Goal: Task Accomplishment & Management: Manage account settings

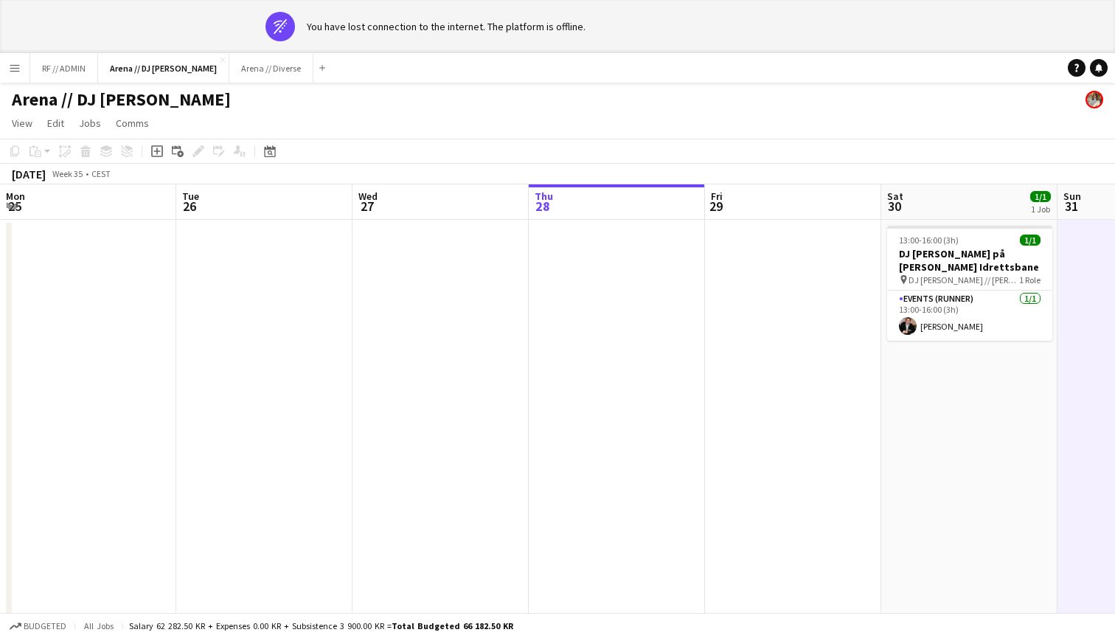
scroll to position [0, 352]
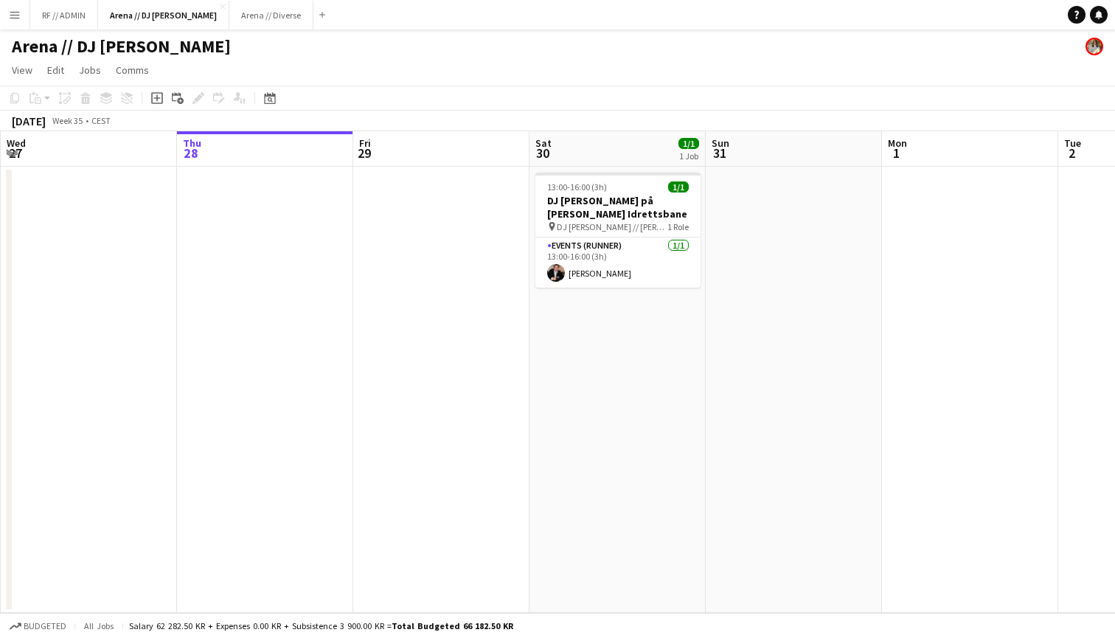
click at [15, 12] on app-icon "Menu" at bounding box center [15, 15] width 12 height 12
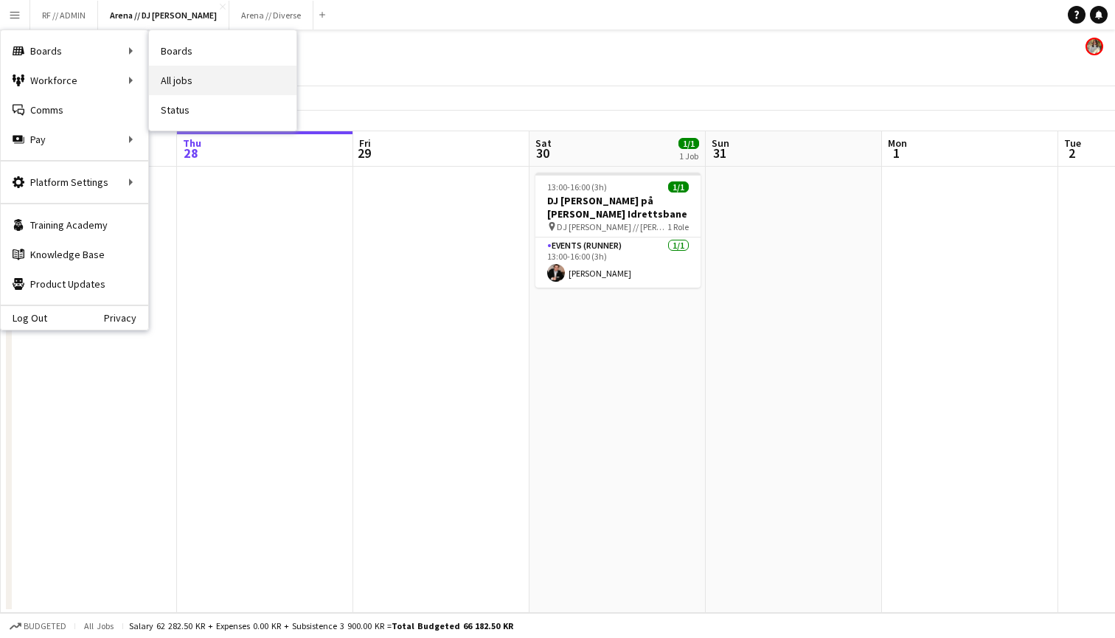
click at [200, 80] on link "All jobs" at bounding box center [223, 81] width 148 height 30
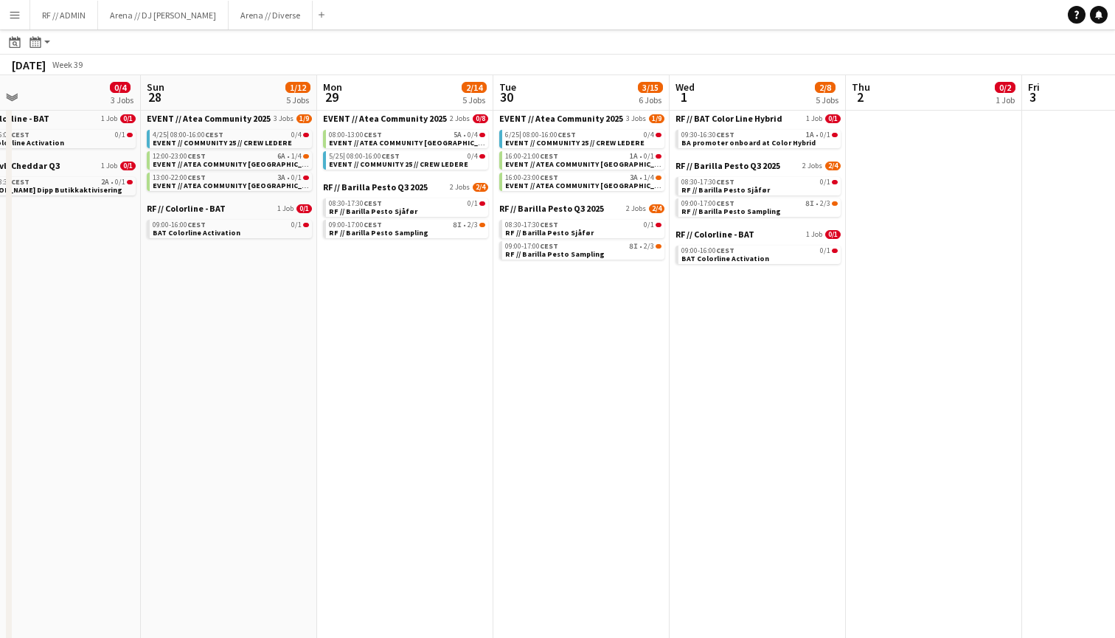
scroll to position [0, 565]
click at [267, 148] on app-calendar-brief-board "EVENT // Atea Community 2025 3 Jobs 1/9 4/25 | 08:00-16:00 CEST 0/4 EVENT // CO…" at bounding box center [228, 152] width 165 height 78
click at [263, 136] on div "4/25 | 08:00-16:00 CEST 0/4" at bounding box center [230, 134] width 156 height 7
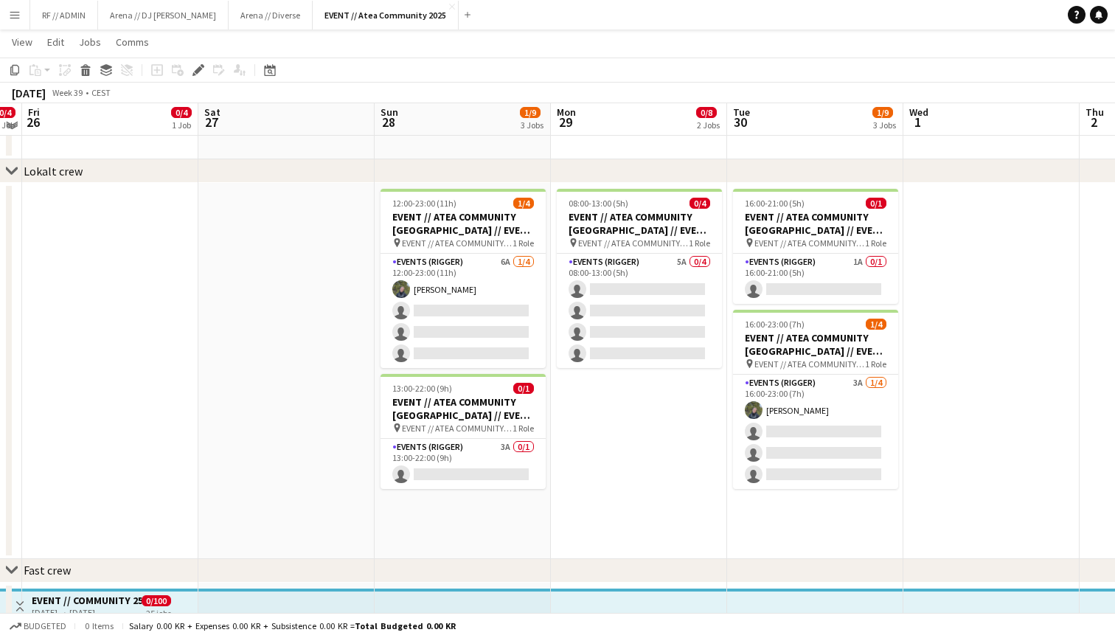
scroll to position [52, 0]
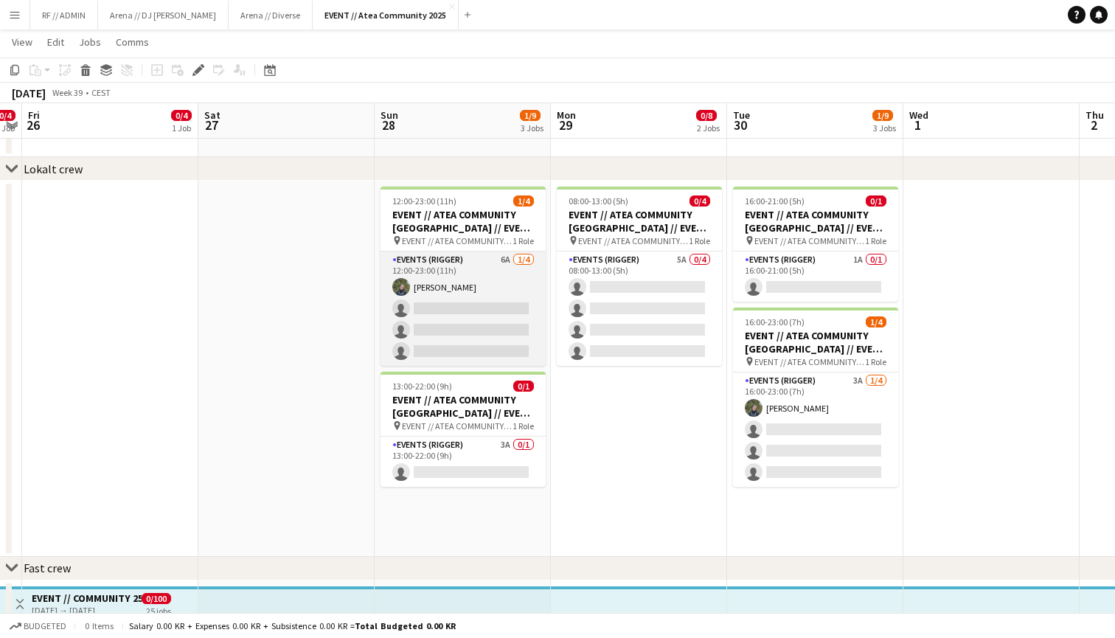
click at [449, 279] on app-card-role "Events (Rigger) 6A [DATE] 12:00-23:00 (11h) [PERSON_NAME] single-neutral-action…" at bounding box center [463, 309] width 165 height 114
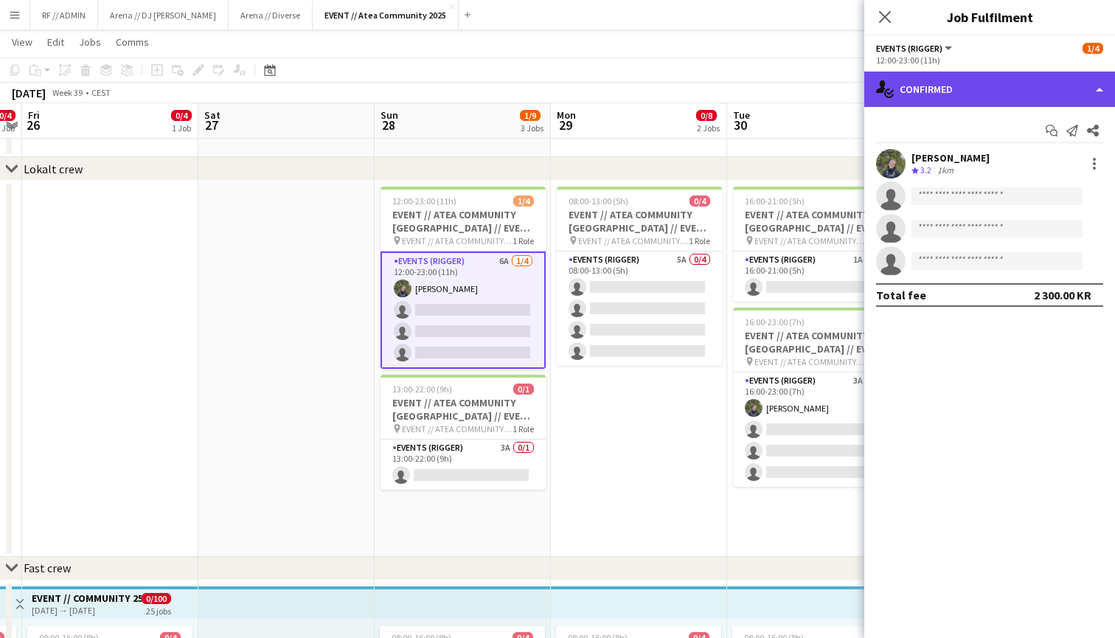
click at [1099, 95] on div "single-neutral-actions-check-2 Confirmed" at bounding box center [990, 89] width 251 height 35
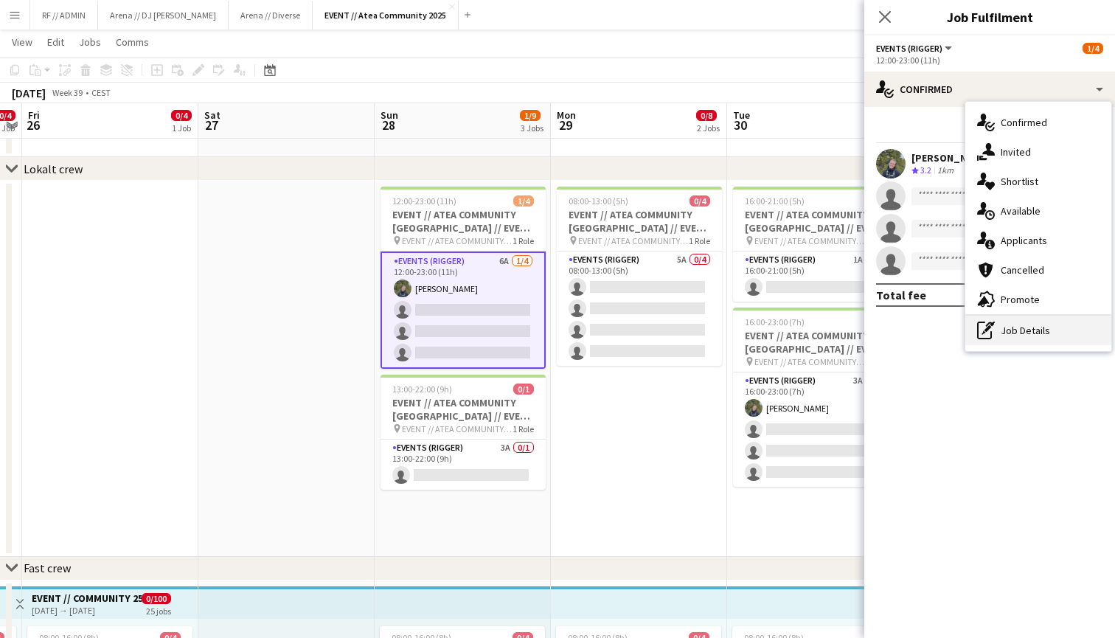
click at [1029, 328] on div "pen-write Job Details" at bounding box center [1039, 331] width 146 height 30
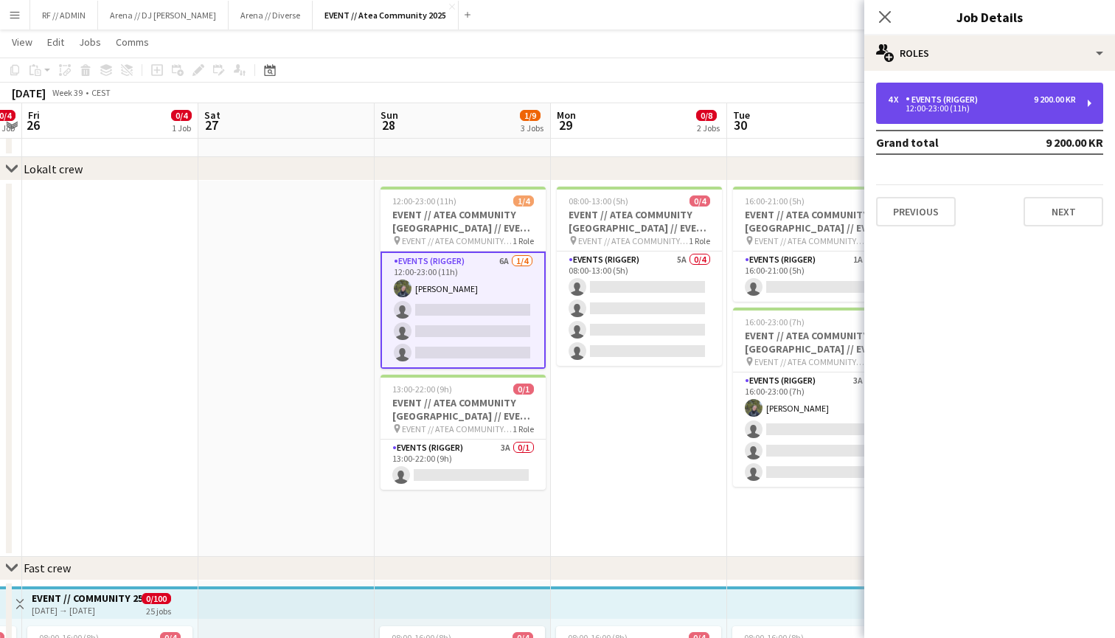
click at [1090, 102] on div "4 x Events (Rigger) 9 200.00 KR 12:00-23:00 (11h)" at bounding box center [989, 103] width 227 height 41
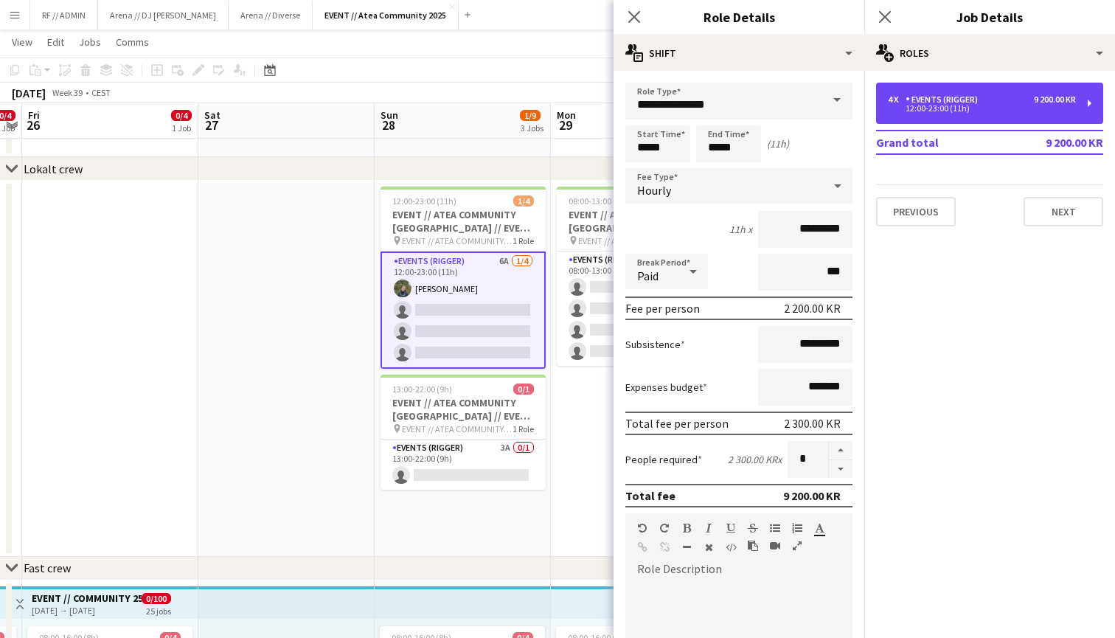
scroll to position [0, 0]
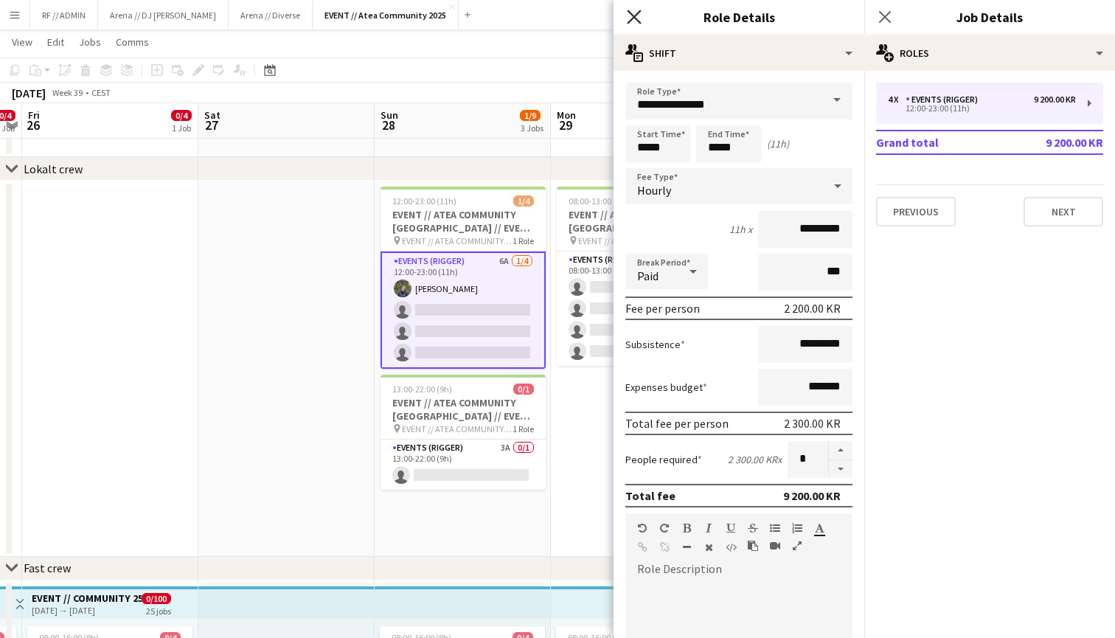
click at [640, 14] on icon "Close pop-in" at bounding box center [634, 17] width 14 height 14
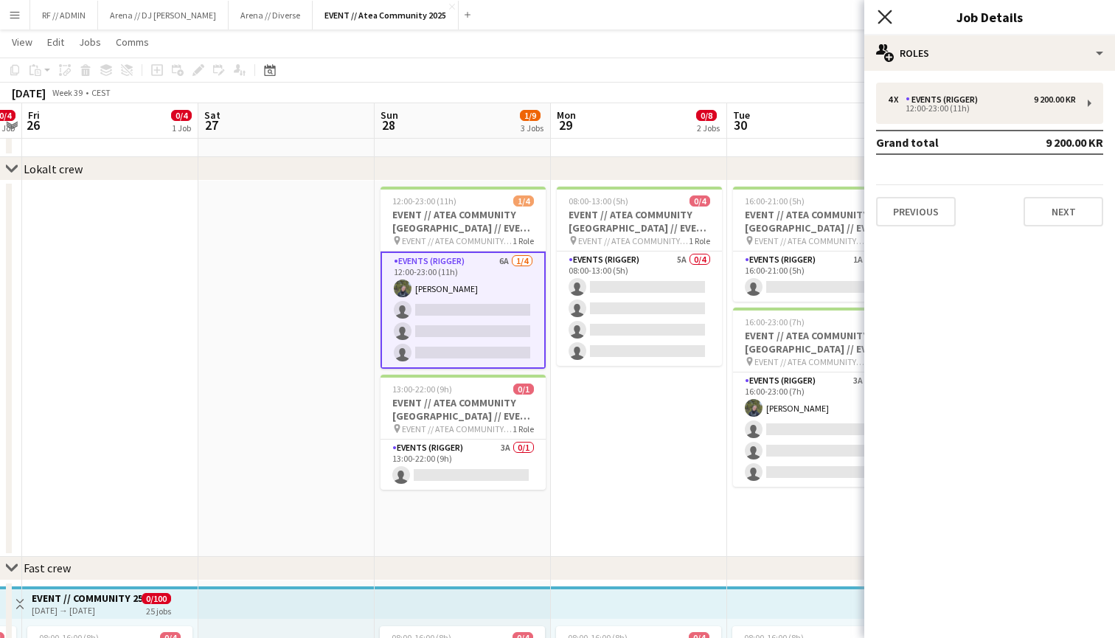
click at [890, 15] on icon "Close pop-in" at bounding box center [885, 17] width 14 height 14
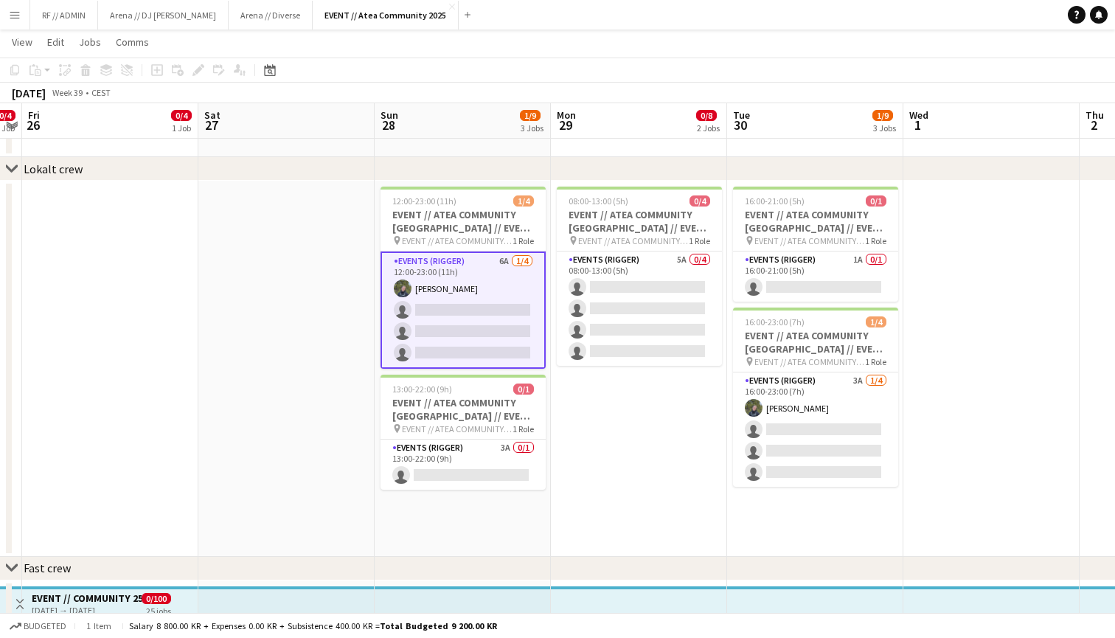
click at [364, 233] on app-date-cell at bounding box center [286, 369] width 176 height 376
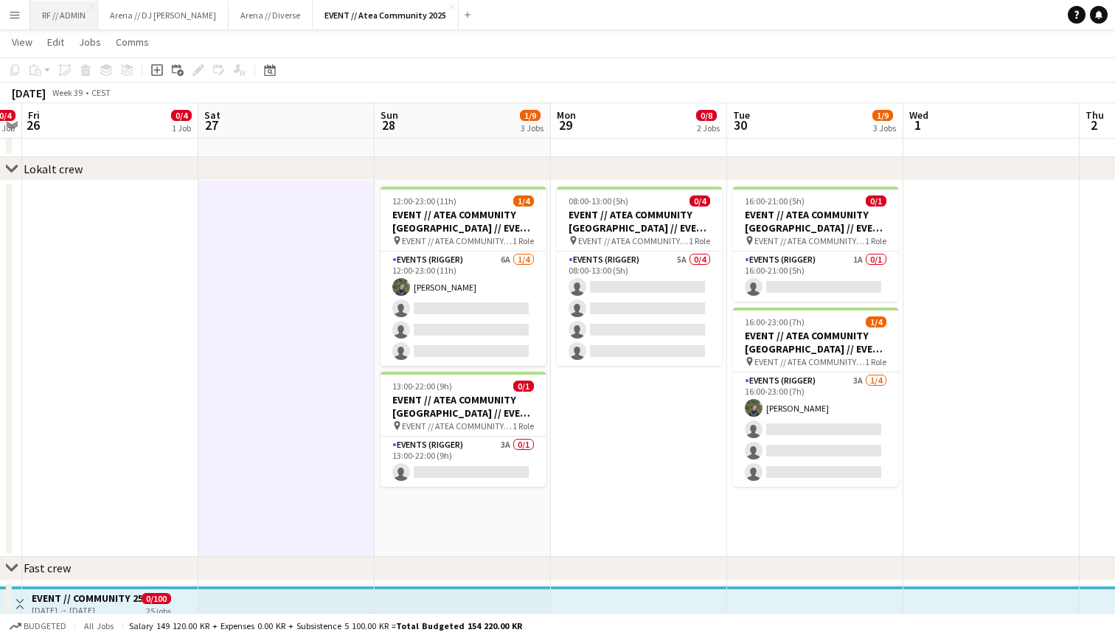
click at [52, 12] on button "RF // ADMIN Close" at bounding box center [64, 15] width 68 height 29
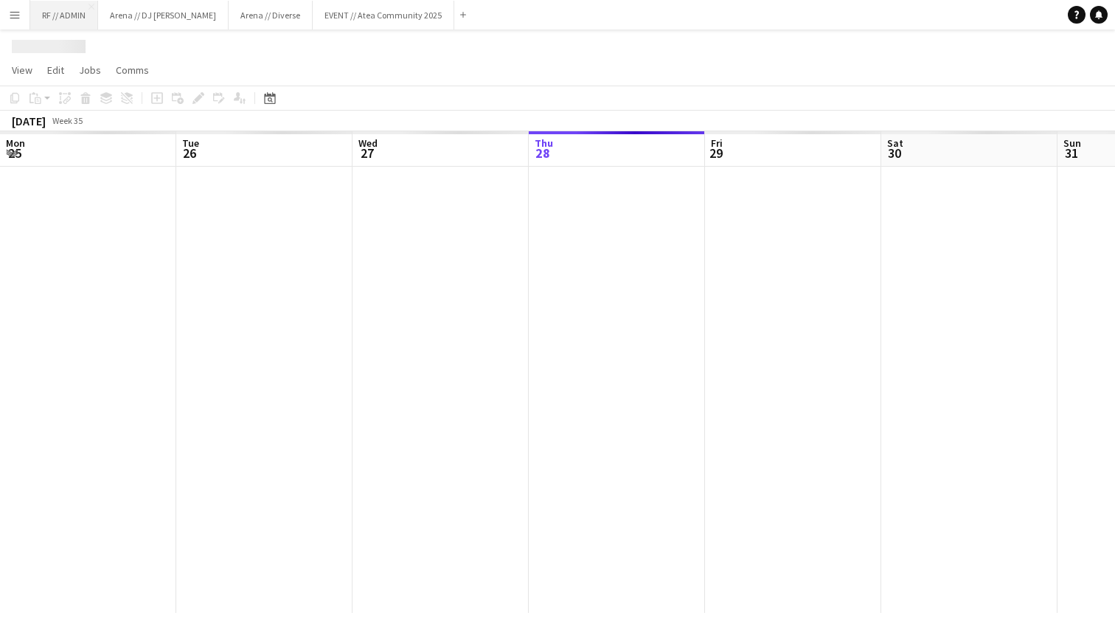
scroll to position [0, 353]
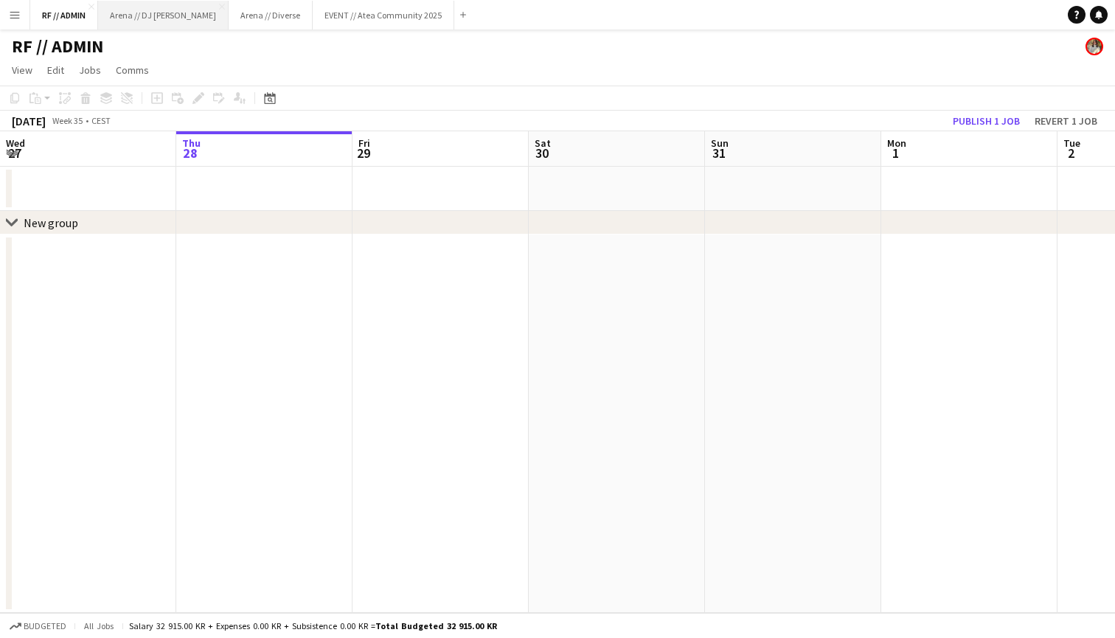
click at [136, 11] on button "Arena // DJ Walkie Close" at bounding box center [163, 15] width 131 height 29
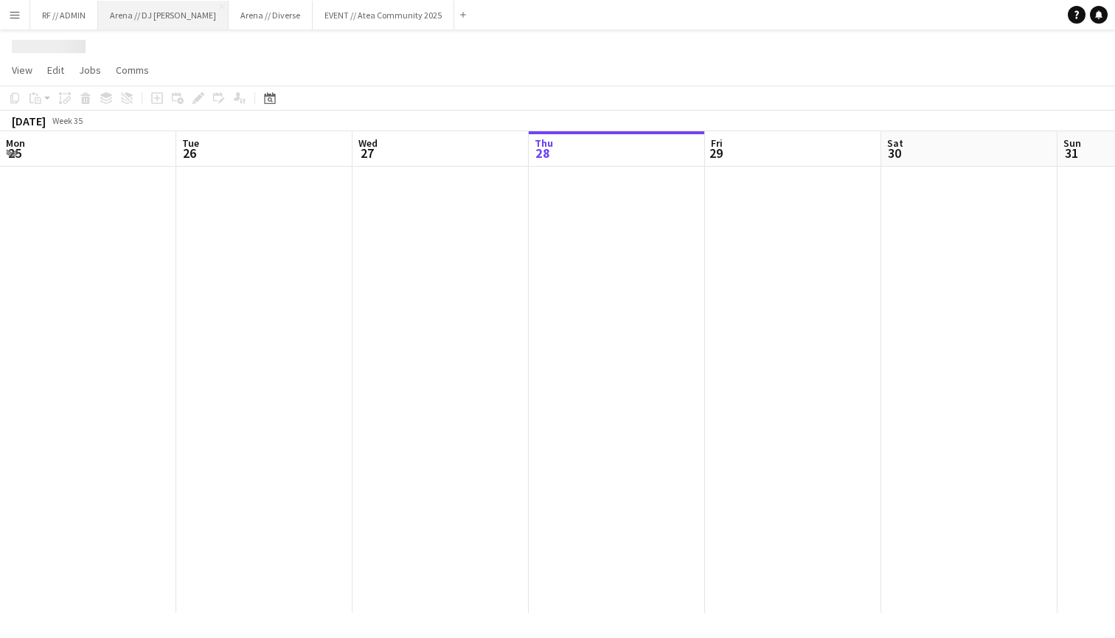
scroll to position [0, 353]
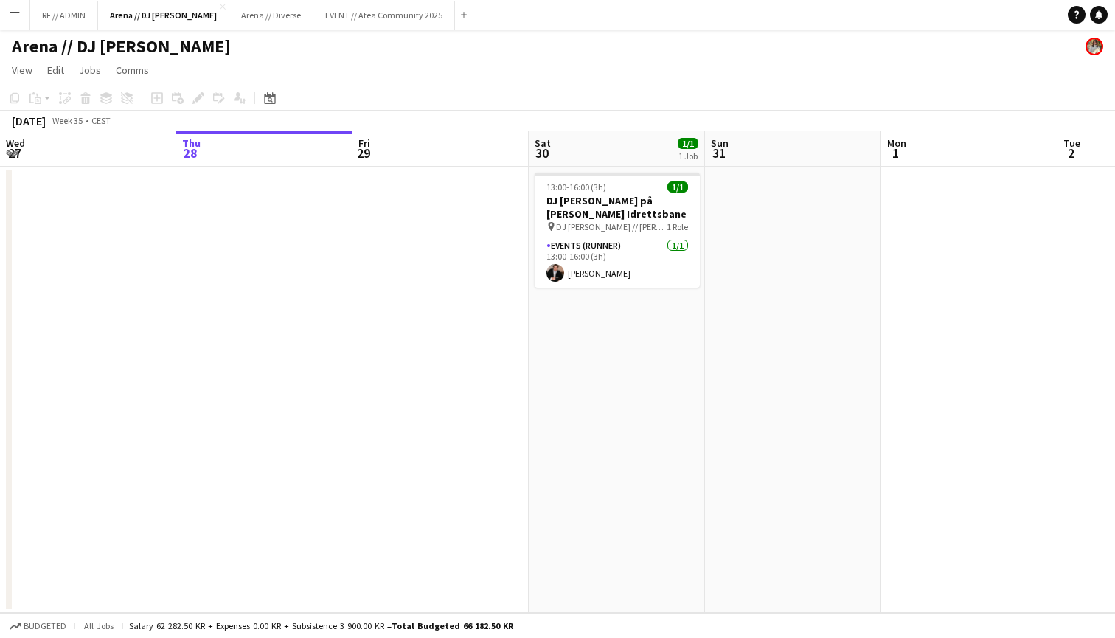
click at [23, 13] on button "Menu" at bounding box center [15, 15] width 30 height 30
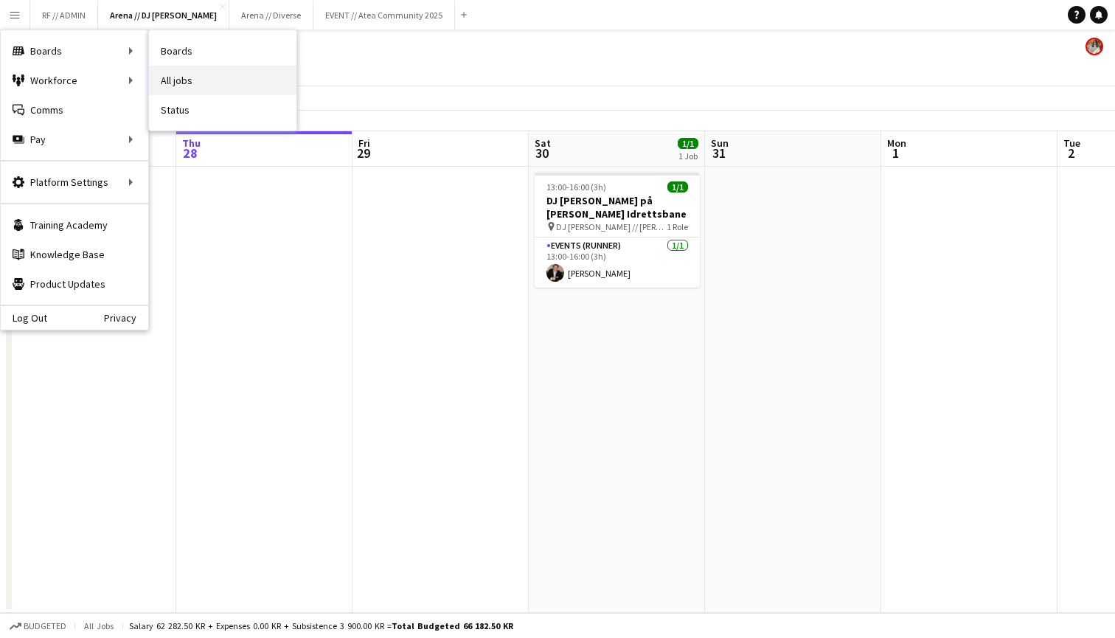
click at [196, 69] on link "All jobs" at bounding box center [223, 81] width 148 height 30
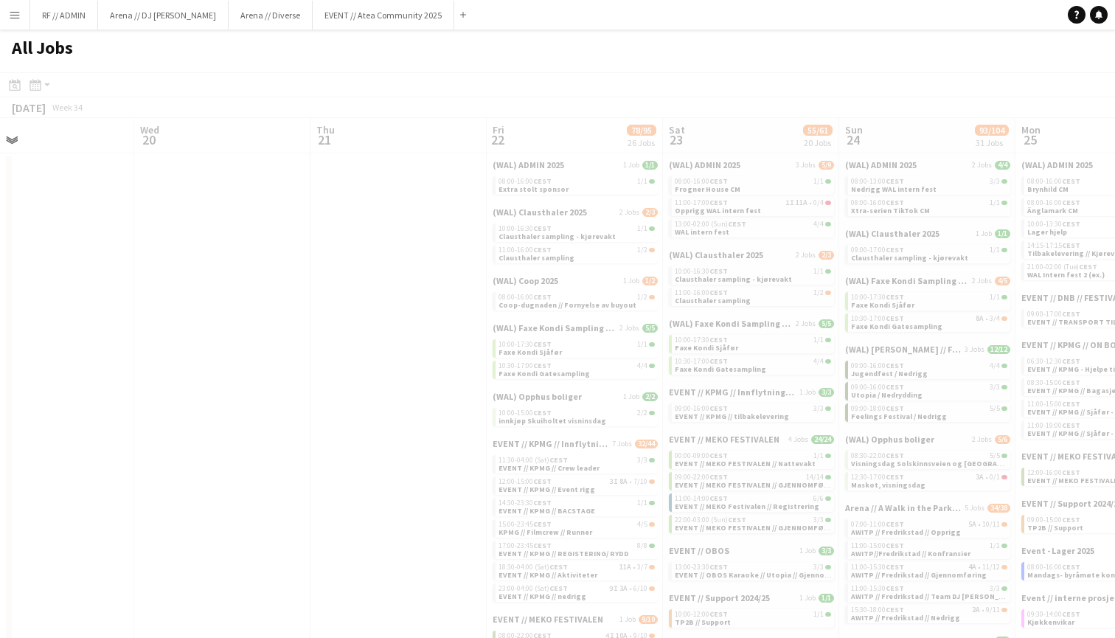
scroll to position [0, 353]
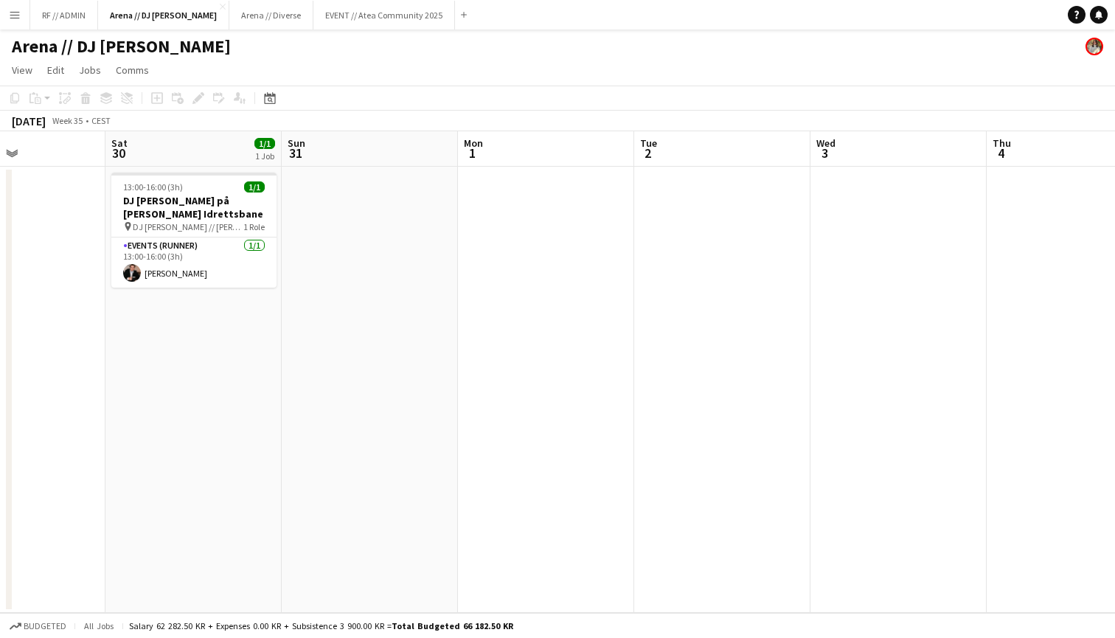
scroll to position [0, 429]
